Goal: Find specific fact: Find specific fact

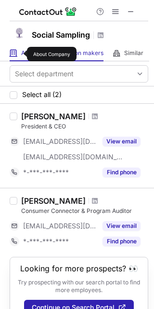
click at [21, 54] on span "About" at bounding box center [29, 53] width 16 height 8
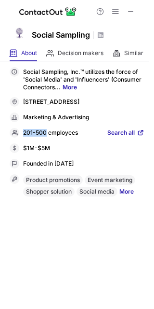
drag, startPoint x: 46, startPoint y: 134, endPoint x: 24, endPoint y: 131, distance: 22.4
click at [24, 131] on p "201-500 employees" at bounding box center [50, 133] width 55 height 9
copy p "201-500"
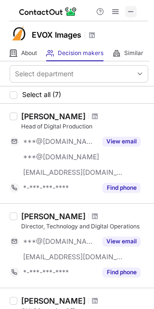
click at [126, 15] on button at bounding box center [131, 12] width 12 height 12
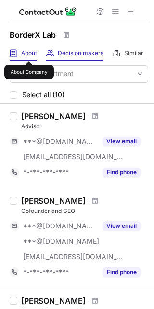
click at [29, 53] on span "About" at bounding box center [29, 53] width 16 height 8
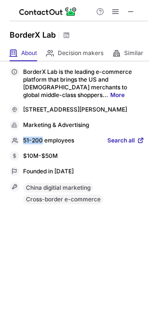
drag, startPoint x: 42, startPoint y: 139, endPoint x: 24, endPoint y: 141, distance: 17.9
click at [24, 141] on p "51-200 employees" at bounding box center [48, 140] width 51 height 9
copy p "51-200"
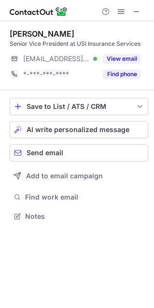
scroll to position [5, 4]
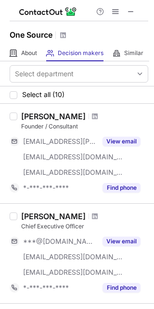
click at [38, 56] on div "About About Company Decision makers View Employees Similar Similar Companies" at bounding box center [74, 53] width 149 height 16
click at [36, 56] on span "About" at bounding box center [29, 53] width 16 height 8
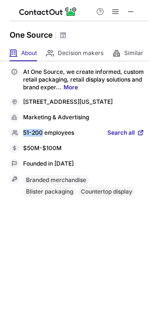
drag, startPoint x: 42, startPoint y: 140, endPoint x: 25, endPoint y: 140, distance: 17.4
click at [25, 137] on p "51-200 employees" at bounding box center [48, 133] width 51 height 9
copy p "51-200"
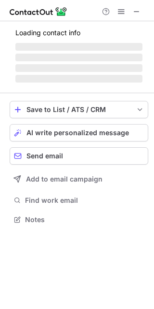
scroll to position [212, 154]
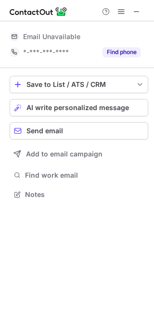
scroll to position [187, 154]
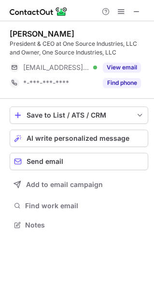
scroll to position [218, 154]
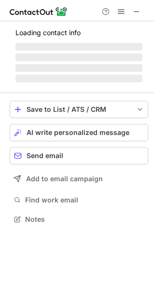
scroll to position [218, 154]
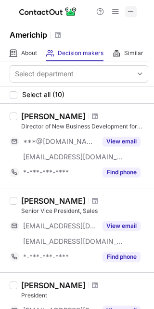
click at [132, 9] on span at bounding box center [131, 12] width 8 height 8
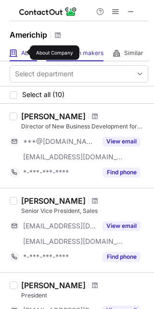
click at [24, 53] on span "About" at bounding box center [29, 53] width 16 height 8
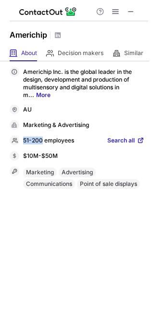
drag, startPoint x: 42, startPoint y: 139, endPoint x: 25, endPoint y: 140, distance: 17.4
click at [25, 140] on p "51-200 employees" at bounding box center [48, 140] width 51 height 9
copy p "51-200"
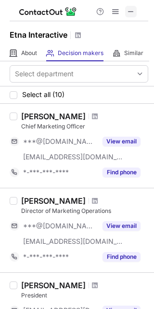
click at [135, 14] on span at bounding box center [131, 12] width 8 height 8
click at [13, 54] on span at bounding box center [14, 53] width 8 height 8
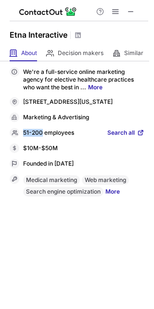
drag, startPoint x: 43, startPoint y: 140, endPoint x: 25, endPoint y: 139, distance: 18.3
click at [25, 137] on p "51-200 employees" at bounding box center [48, 133] width 51 height 9
copy p "51-200"
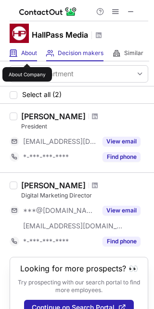
click at [27, 54] on span "About" at bounding box center [29, 53] width 16 height 8
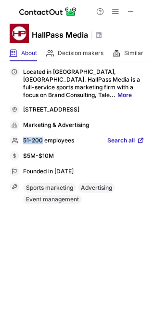
drag, startPoint x: 41, startPoint y: 132, endPoint x: 25, endPoint y: 132, distance: 16.4
click at [25, 136] on p "51-200 employees" at bounding box center [48, 140] width 51 height 9
copy p "51-200"
